Goal: Find contact information: Find contact information

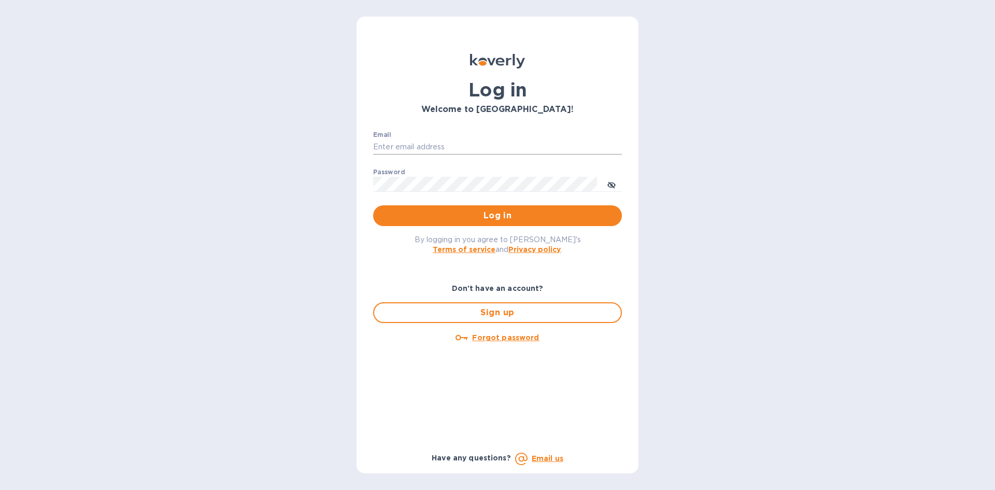
click at [454, 148] on input "Email" at bounding box center [497, 147] width 249 height 16
type input "[EMAIL_ADDRESS][DOMAIN_NAME]"
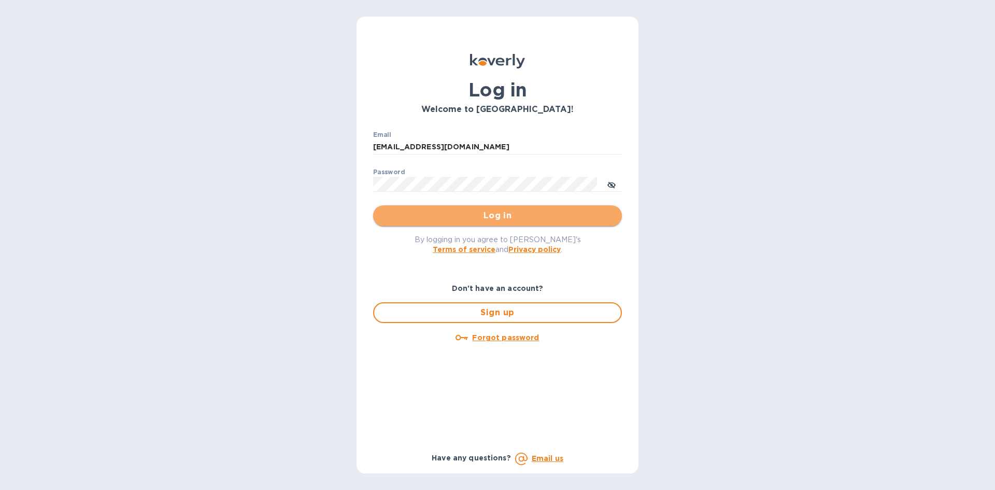
click at [459, 219] on span "Log in" at bounding box center [497, 215] width 232 height 12
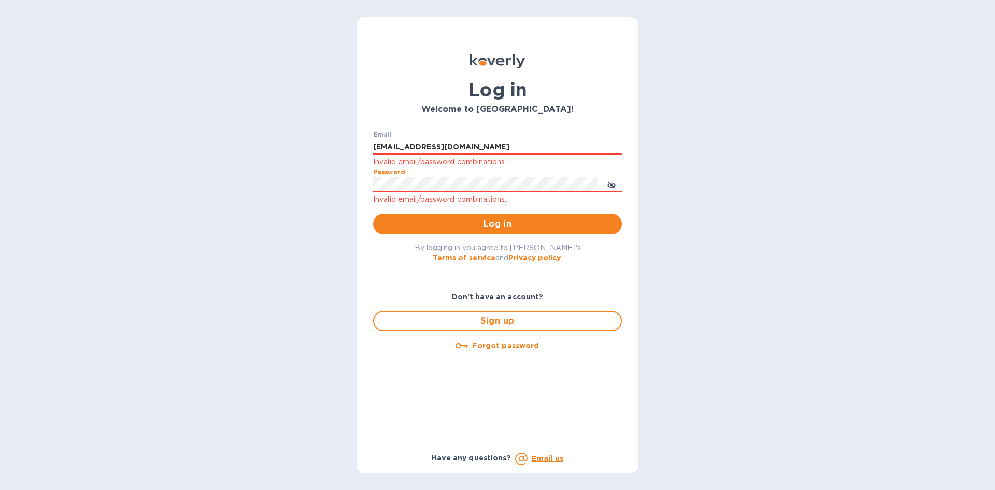
click at [309, 180] on div "Log in Welcome to [GEOGRAPHIC_DATA]! Email [EMAIL_ADDRESS][DOMAIN_NAME] Invalid…" at bounding box center [497, 245] width 995 height 490
click at [373, 214] on button "Log in" at bounding box center [497, 224] width 249 height 21
click at [440, 223] on span "Log in" at bounding box center [497, 224] width 232 height 12
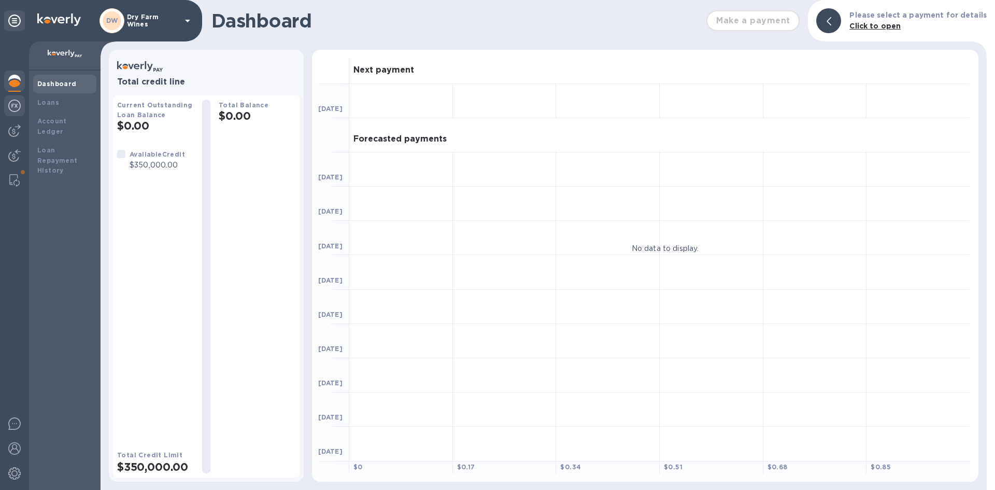
click at [13, 107] on img at bounding box center [14, 106] width 12 height 12
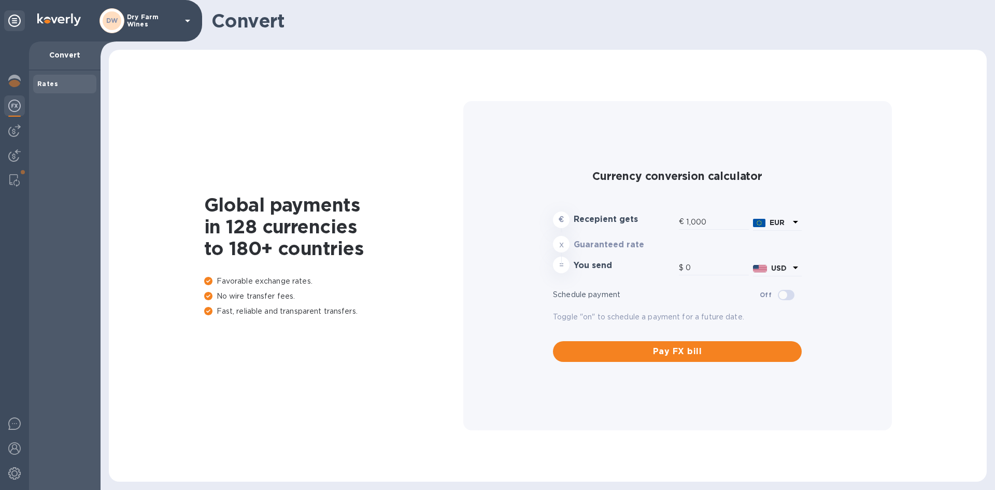
type input "1,170.04"
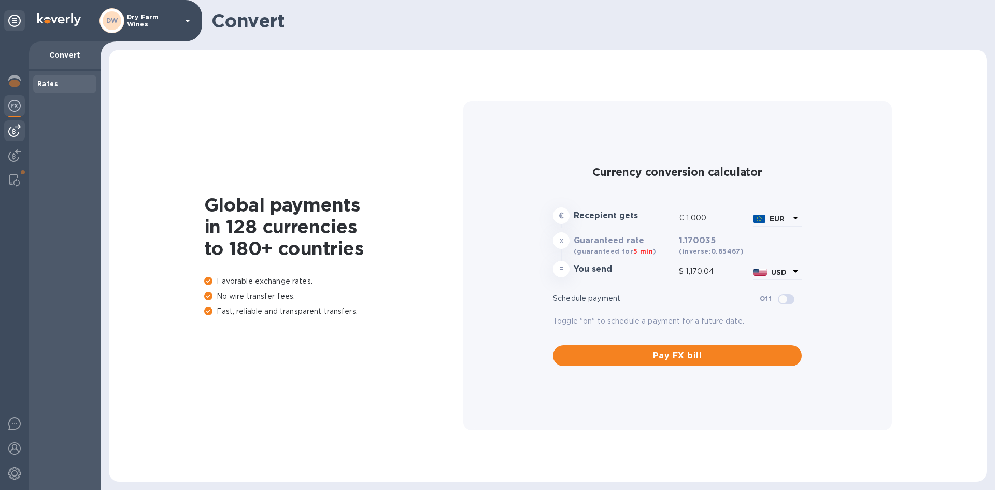
click at [17, 128] on img at bounding box center [14, 130] width 12 height 12
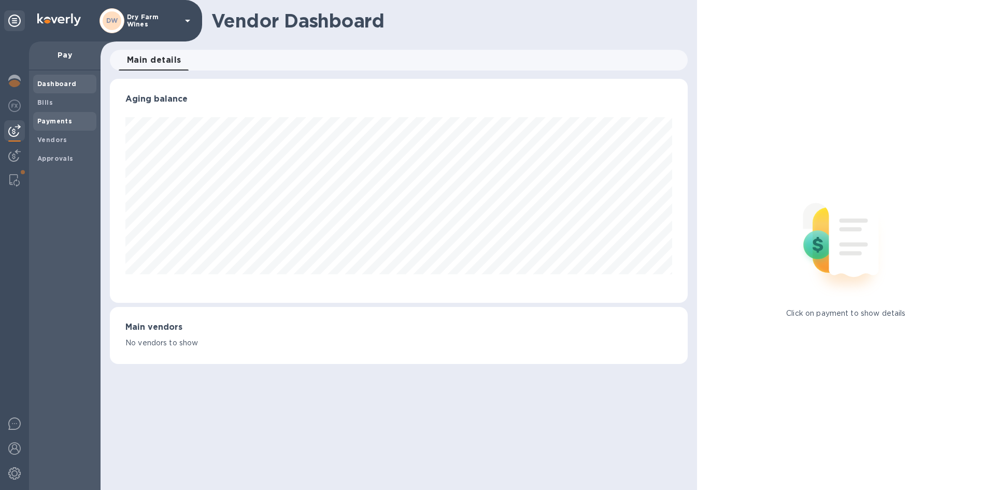
scroll to position [224, 577]
click at [44, 120] on b "Payments" at bounding box center [54, 121] width 35 height 8
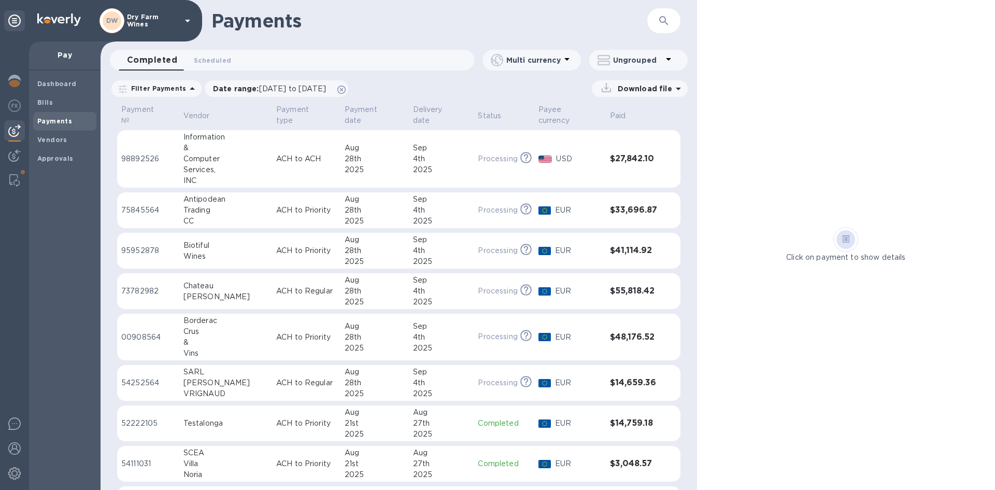
click at [213, 153] on div "Computer" at bounding box center [225, 158] width 84 height 11
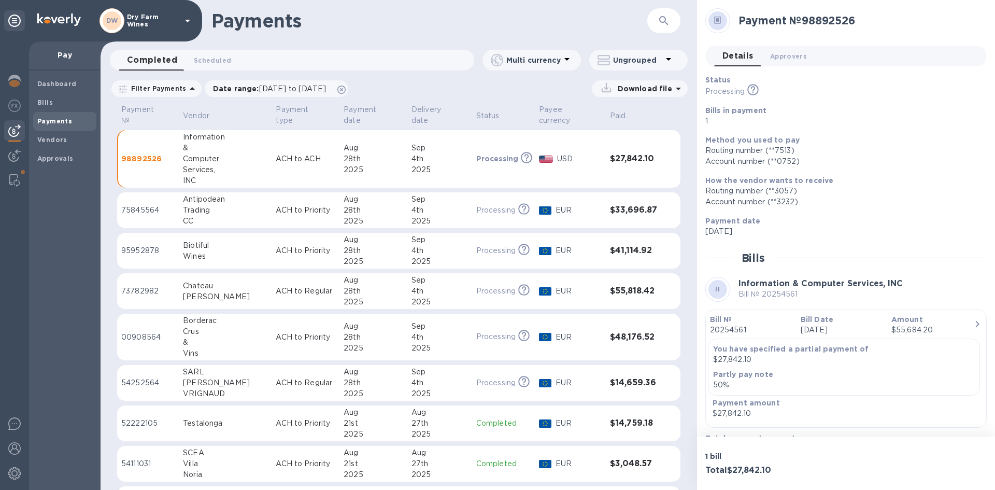
click at [309, 172] on td "ACH to ACH" at bounding box center [306, 159] width 68 height 58
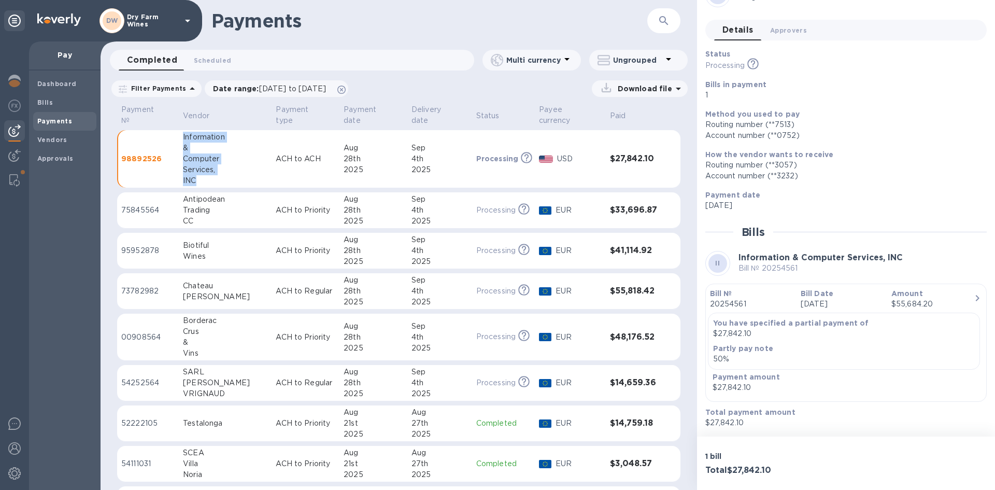
drag, startPoint x: 206, startPoint y: 171, endPoint x: 187, endPoint y: 124, distance: 50.2
click at [187, 132] on div "Information & Computer Services, INC" at bounding box center [225, 159] width 84 height 54
copy div "Information & Computer Services, INC"
click at [14, 105] on img at bounding box center [14, 106] width 12 height 12
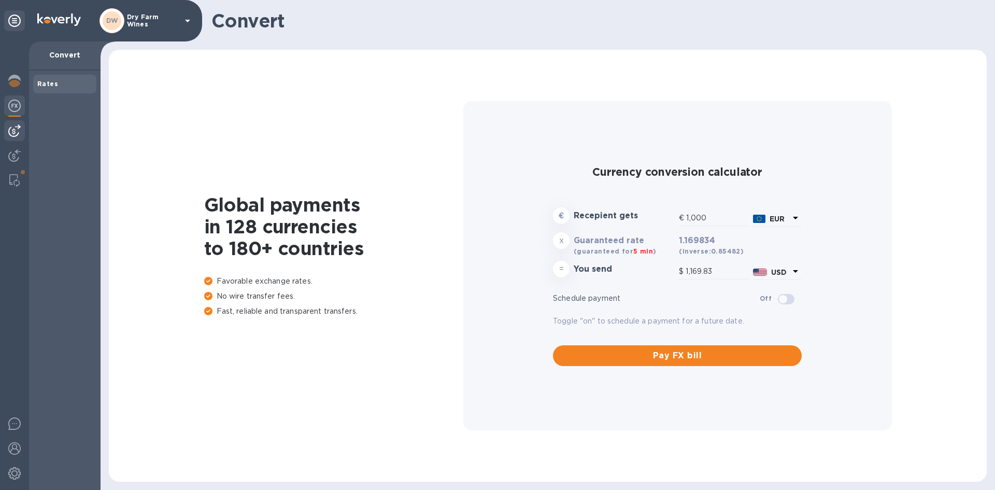
click at [18, 130] on img at bounding box center [14, 130] width 12 height 12
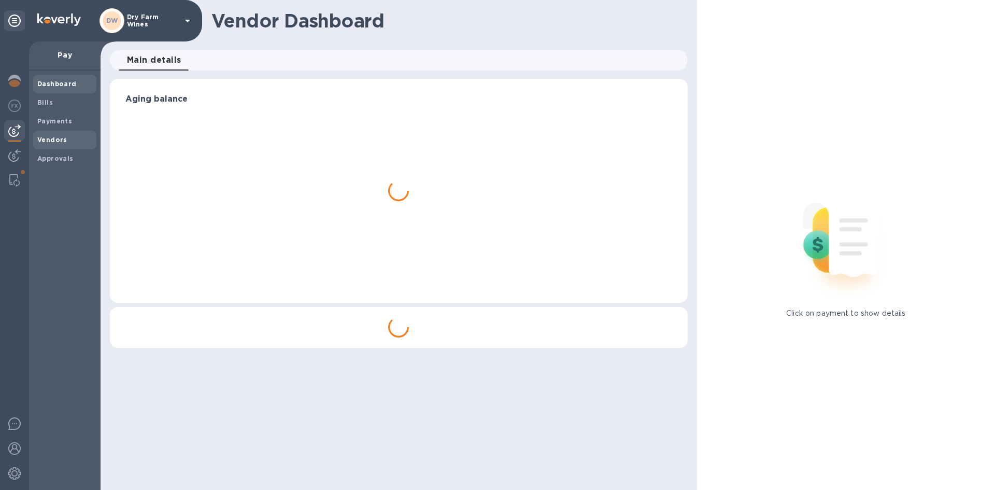
click at [48, 143] on b "Vendors" at bounding box center [52, 140] width 30 height 8
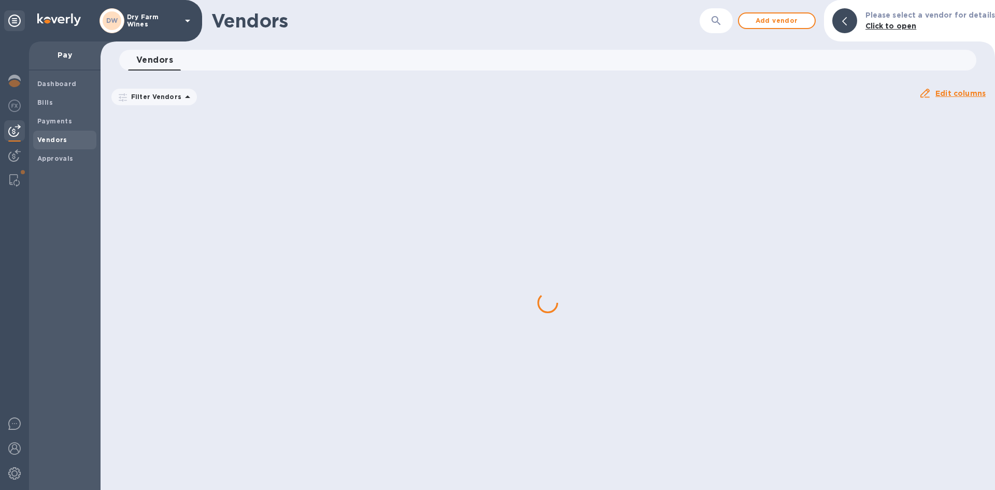
click at [722, 23] on button "button" at bounding box center [716, 20] width 25 height 25
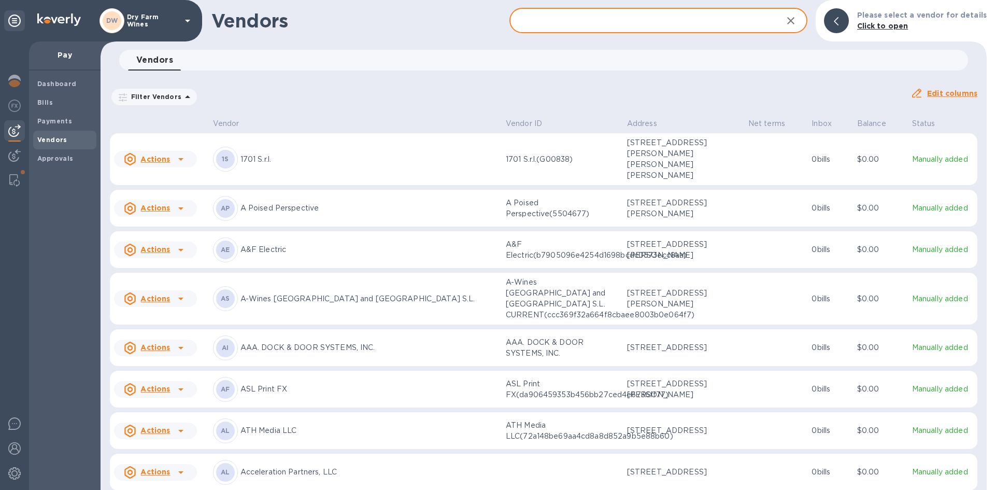
paste input "Information & Computer Services, INC"
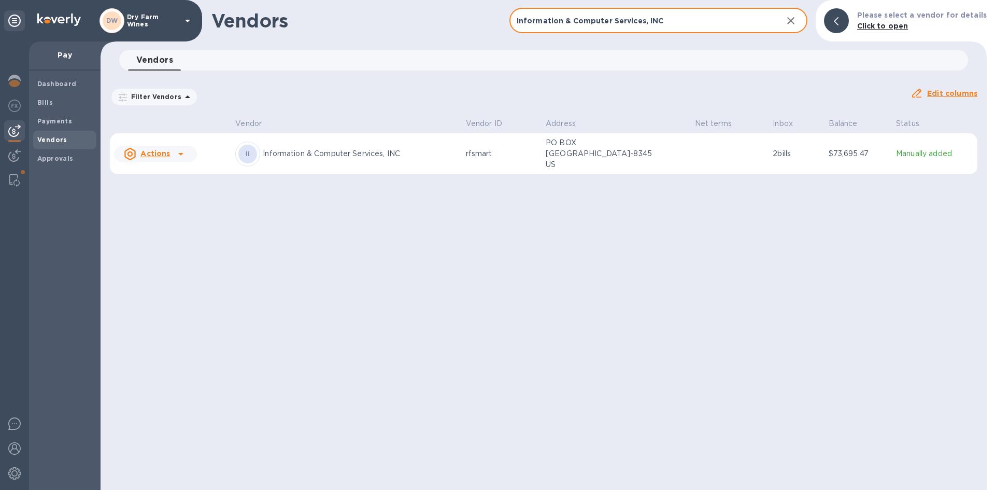
type input "Information & Computer Services, INC"
click at [704, 153] on td at bounding box center [730, 153] width 78 height 41
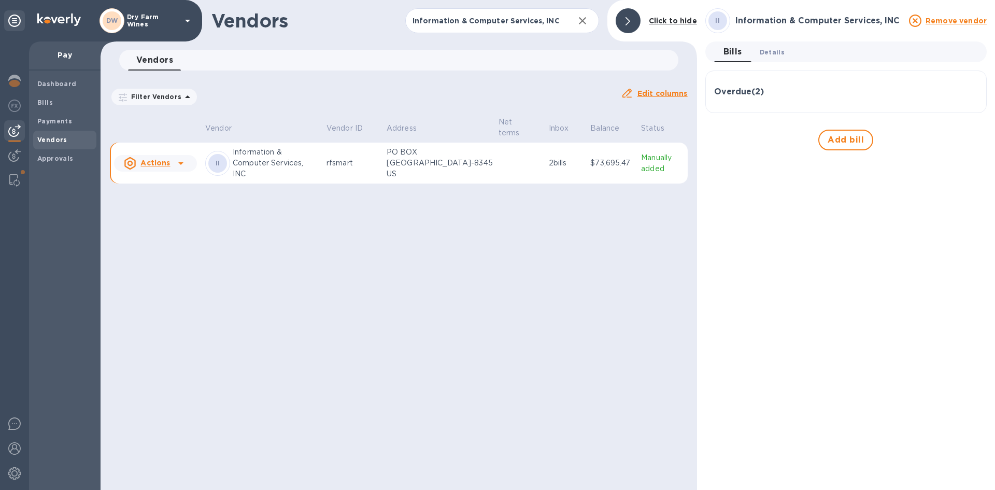
click at [773, 54] on span "Details 0" at bounding box center [772, 52] width 25 height 11
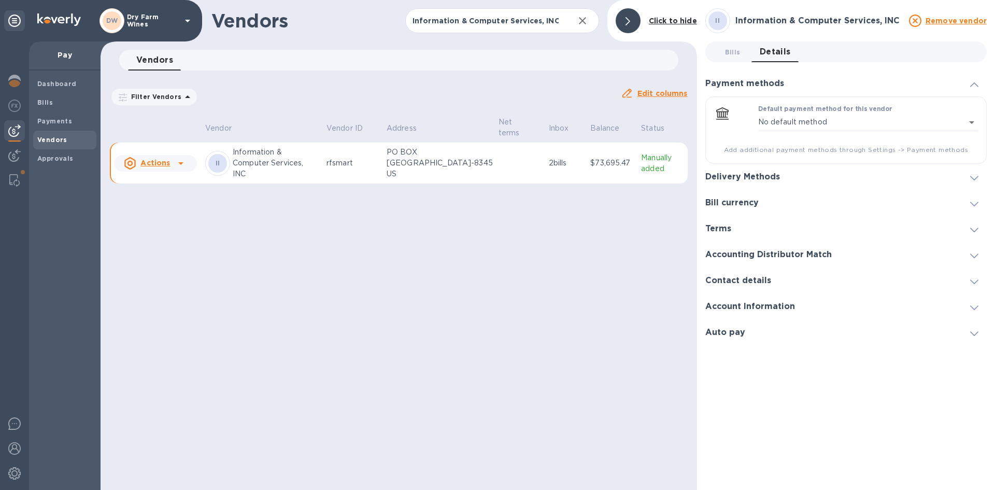
click at [834, 178] on div "Delivery Methods" at bounding box center [845, 177] width 281 height 26
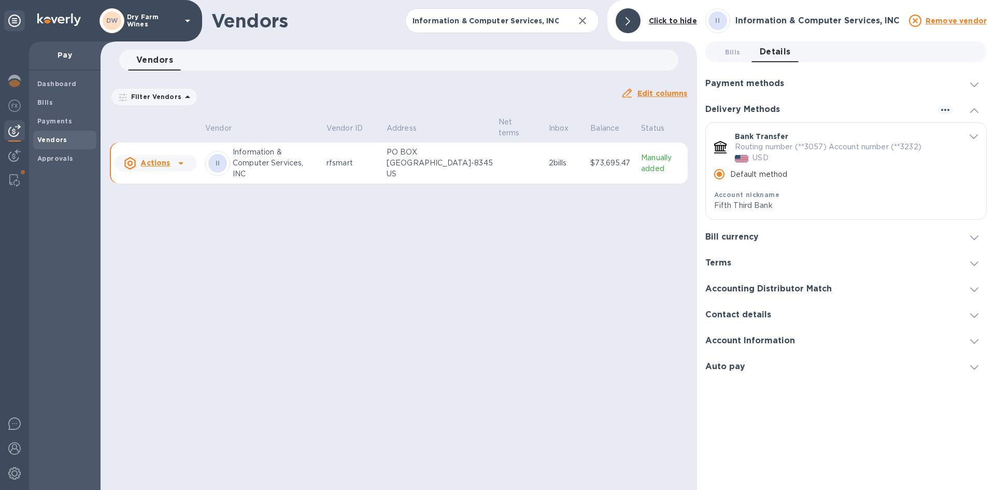
click at [974, 84] on icon at bounding box center [974, 84] width 8 height 5
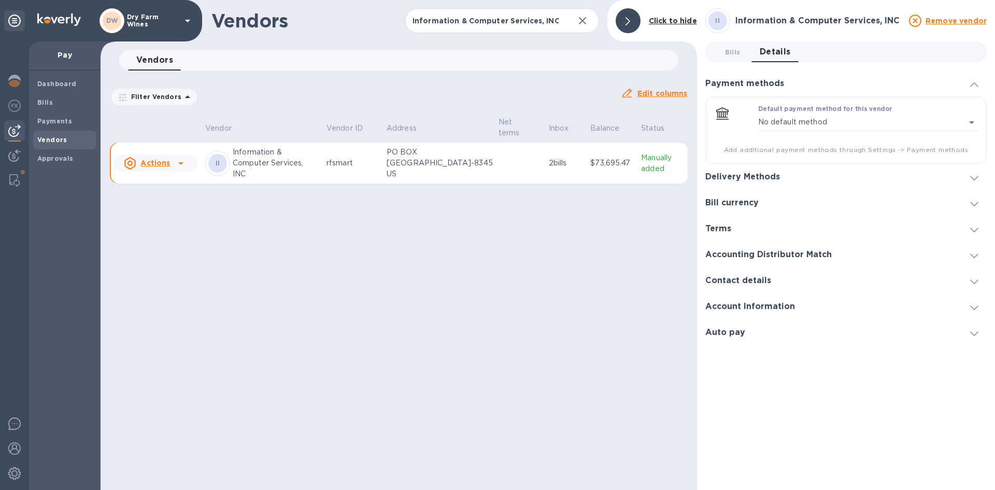
click at [971, 83] on icon at bounding box center [974, 84] width 8 height 5
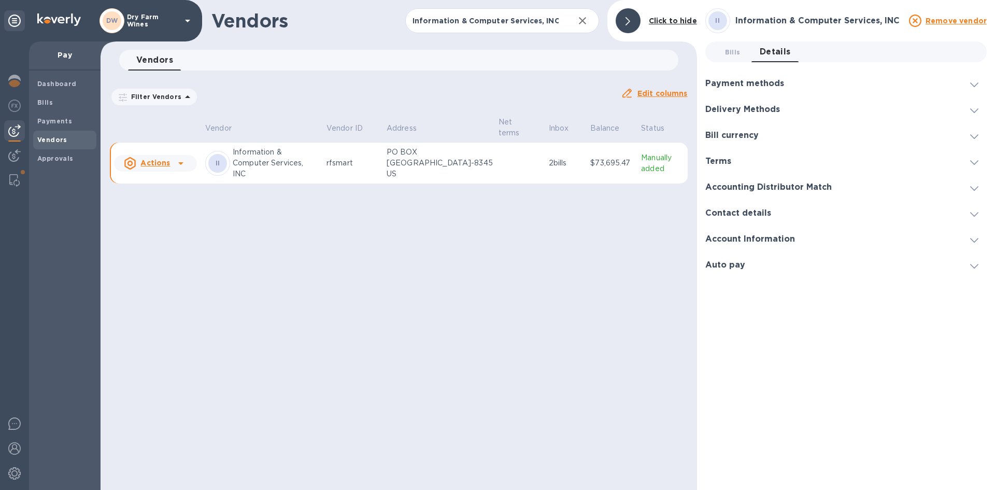
click at [980, 110] on div at bounding box center [974, 109] width 25 height 10
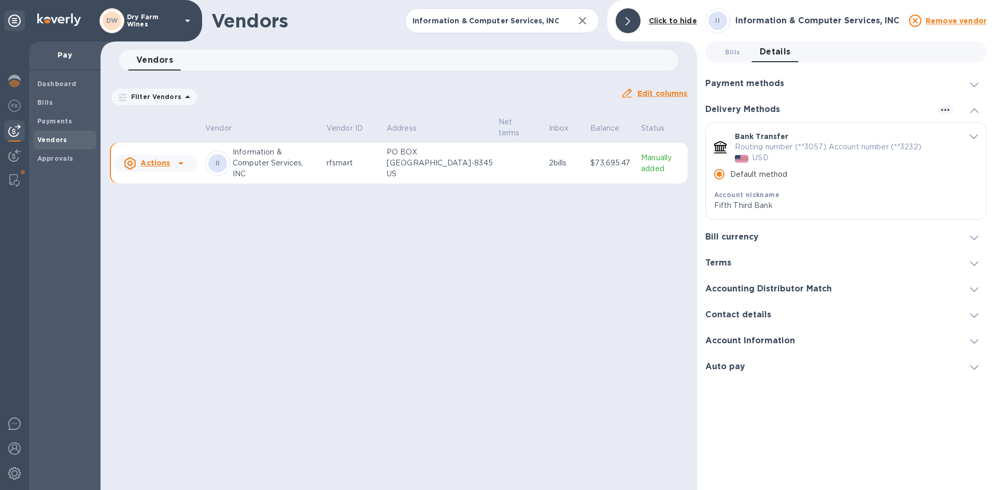
click at [973, 135] on icon "default-method" at bounding box center [974, 136] width 8 height 5
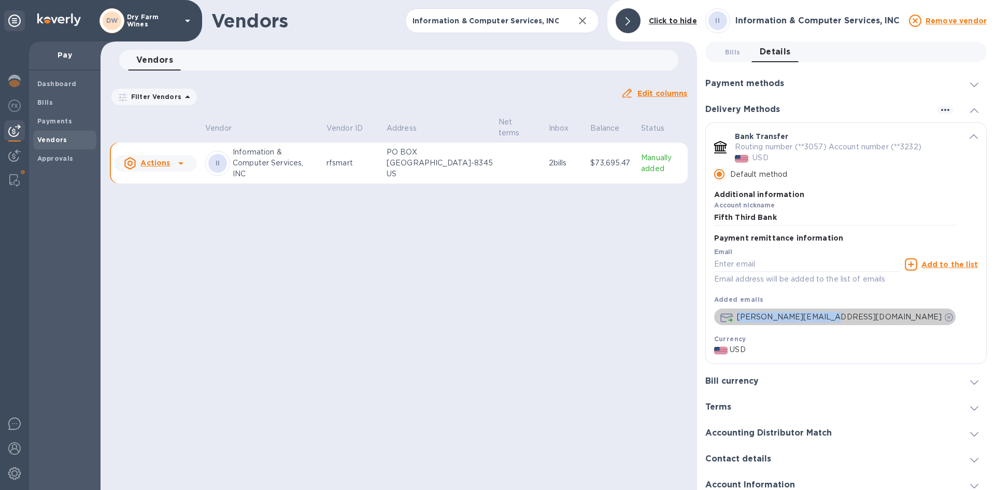
drag, startPoint x: 734, startPoint y: 317, endPoint x: 810, endPoint y: 318, distance: 75.2
click at [810, 318] on div "tina.dollar@icsfl.com" at bounding box center [830, 316] width 221 height 11
copy p "tina.dollar@icsfl.com"
